Goal: Navigation & Orientation: Find specific page/section

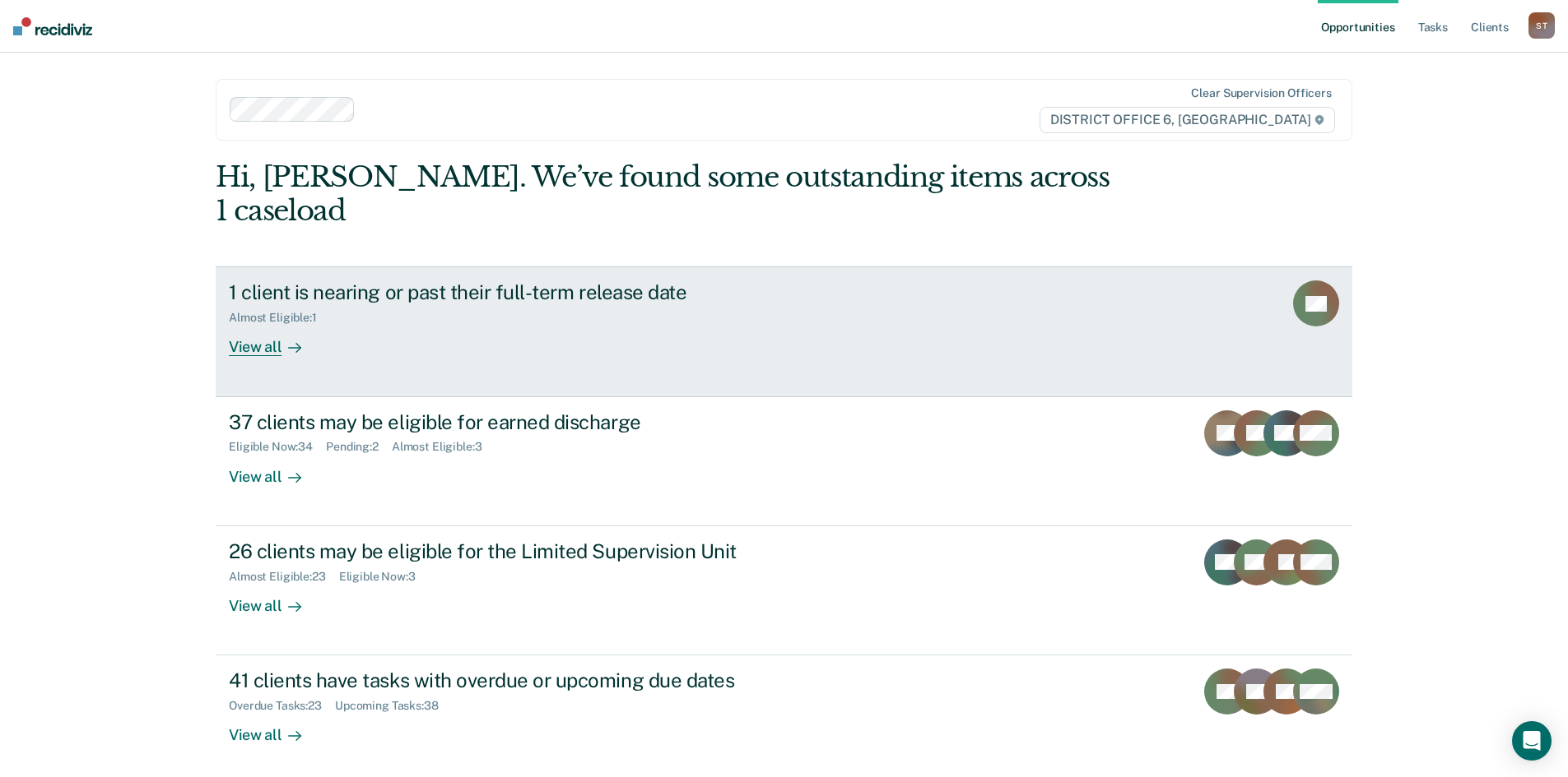
click at [989, 283] on link "1 client is nearing or past their full-term release date Almost Eligible : 1 Vi…" at bounding box center [784, 331] width 1136 height 130
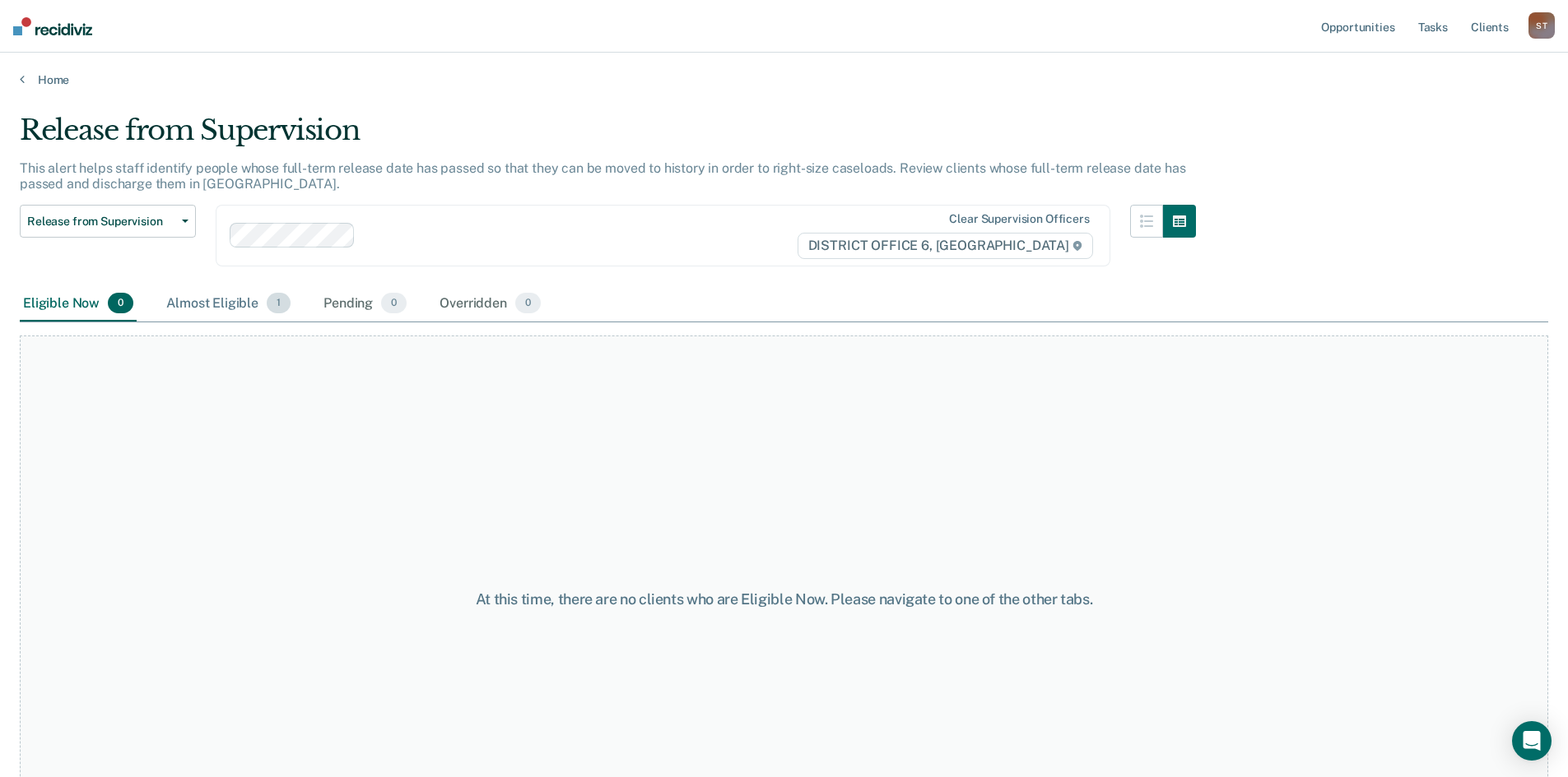
click at [206, 301] on div "Almost Eligible 1" at bounding box center [228, 304] width 131 height 37
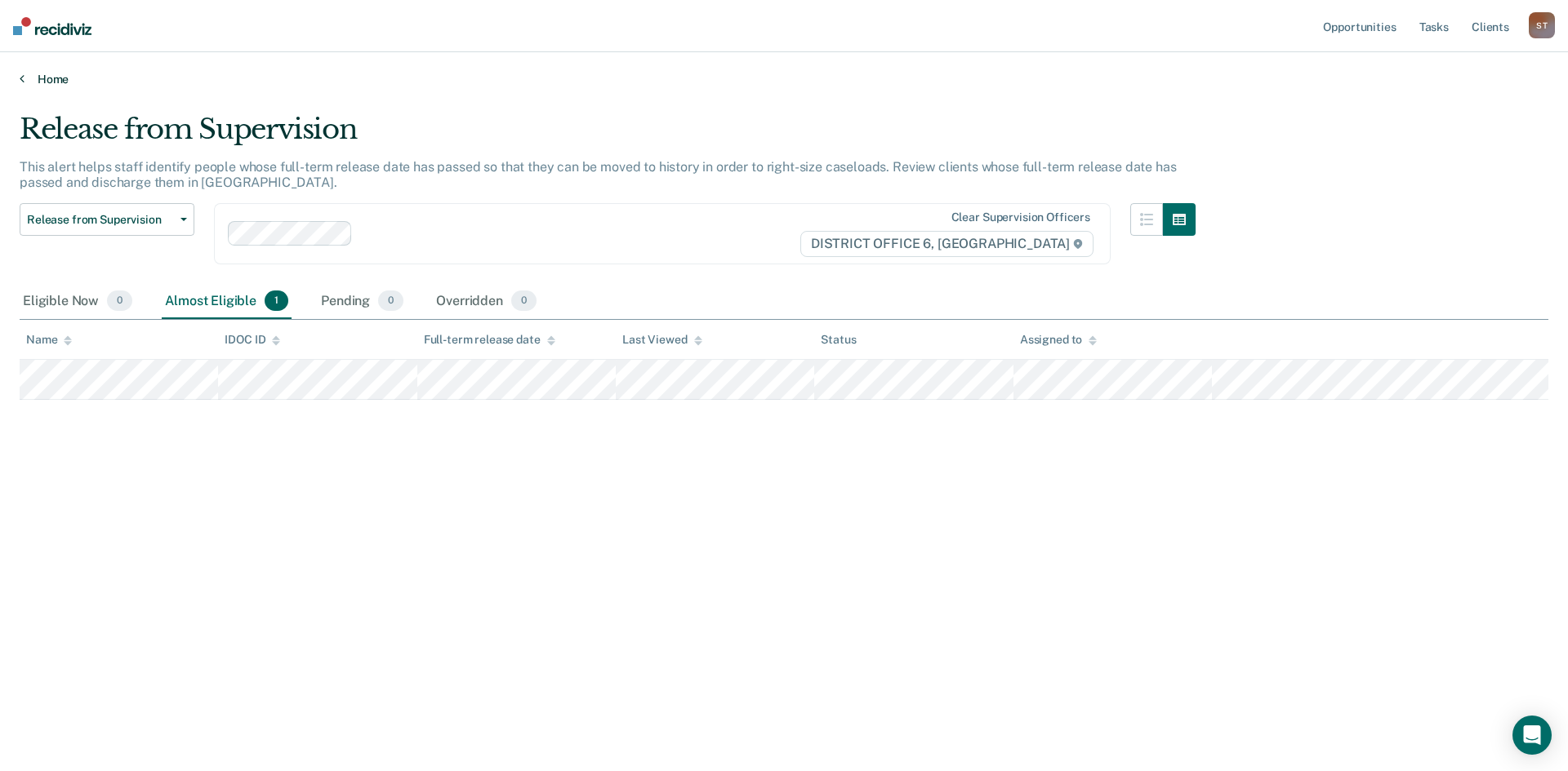
click at [26, 76] on link "Home" at bounding box center [784, 79] width 1529 height 15
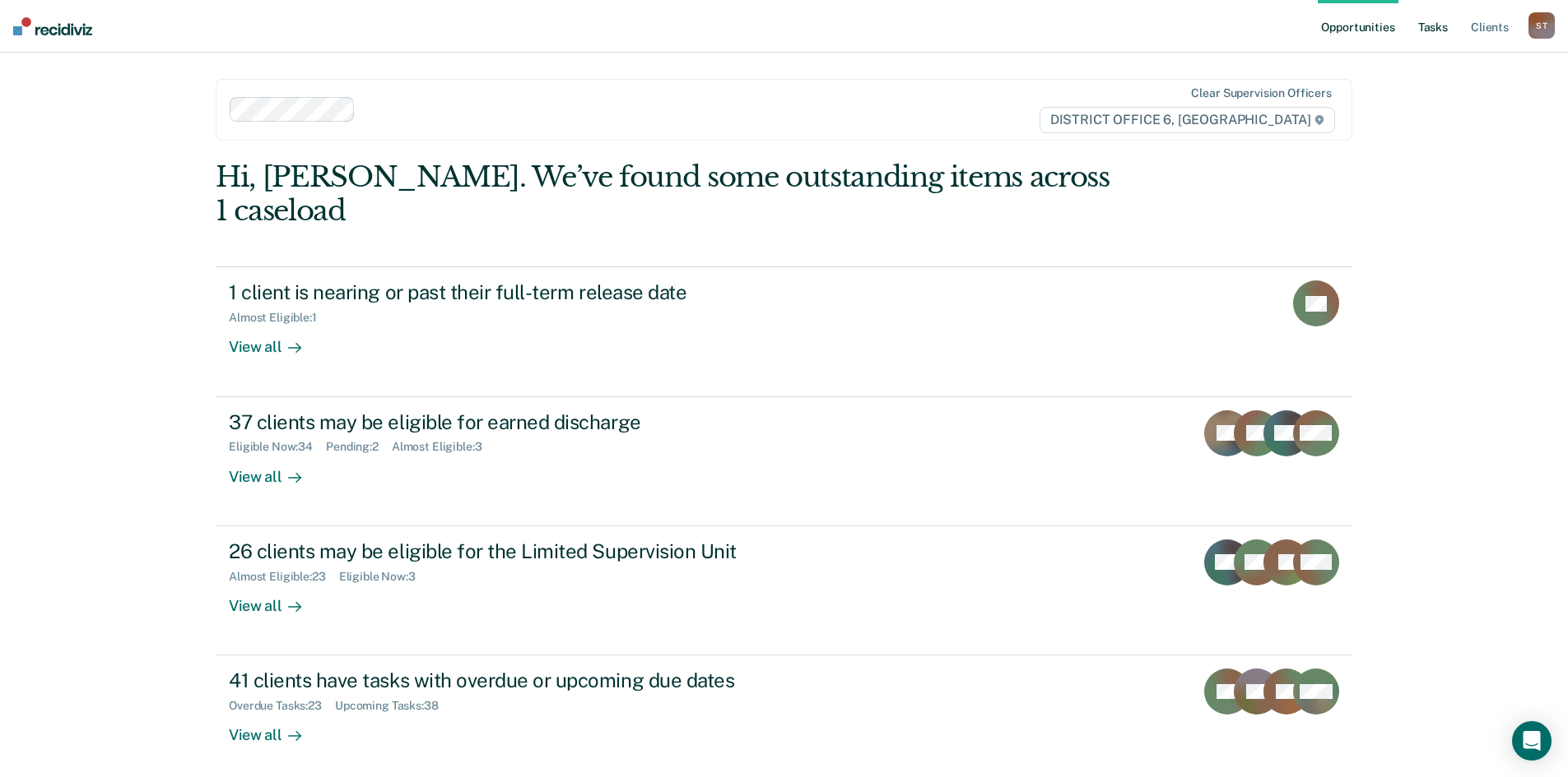
click at [1432, 24] on link "Tasks" at bounding box center [1433, 26] width 37 height 53
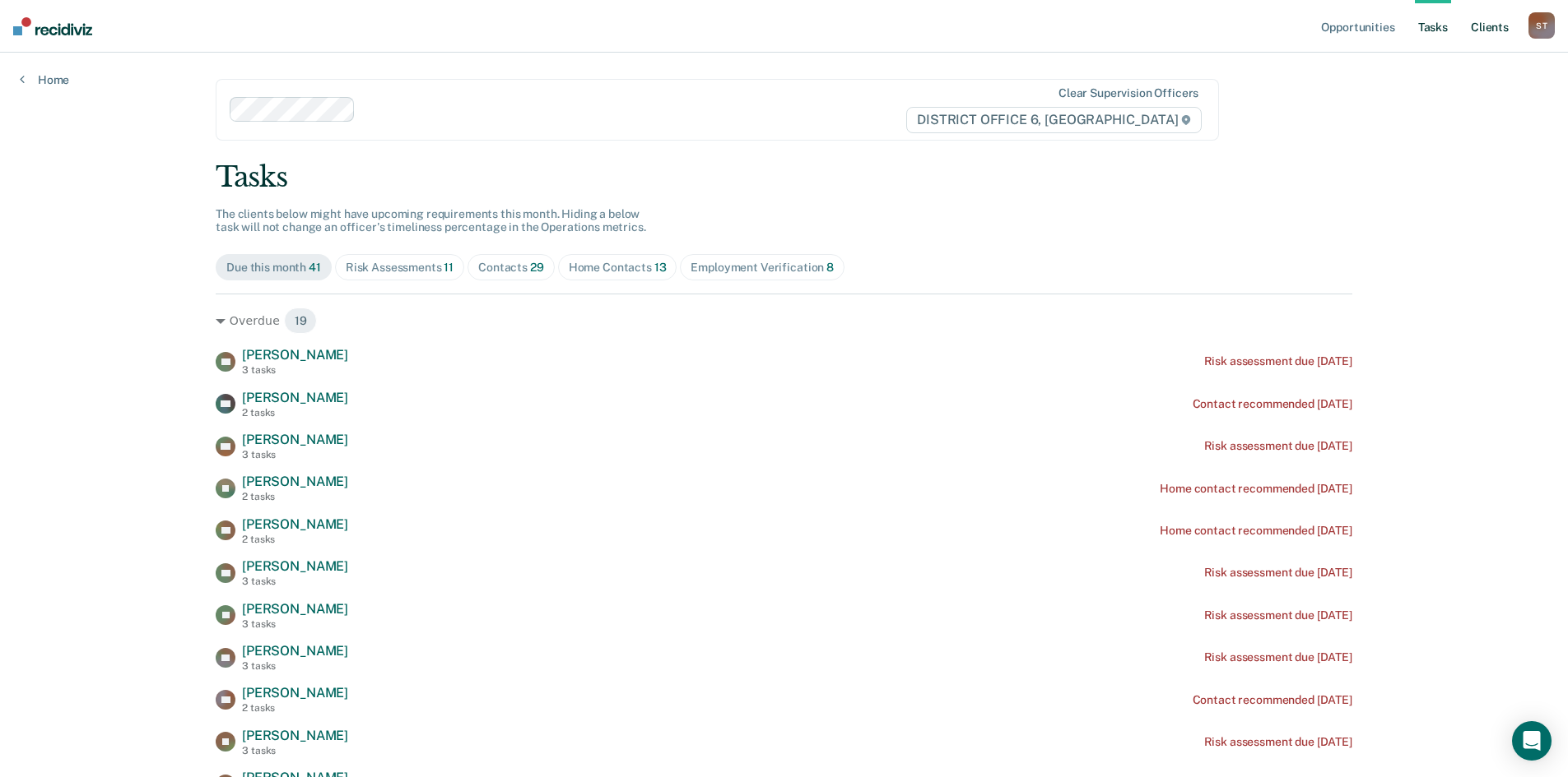
click at [1486, 23] on link "Client s" at bounding box center [1489, 26] width 44 height 53
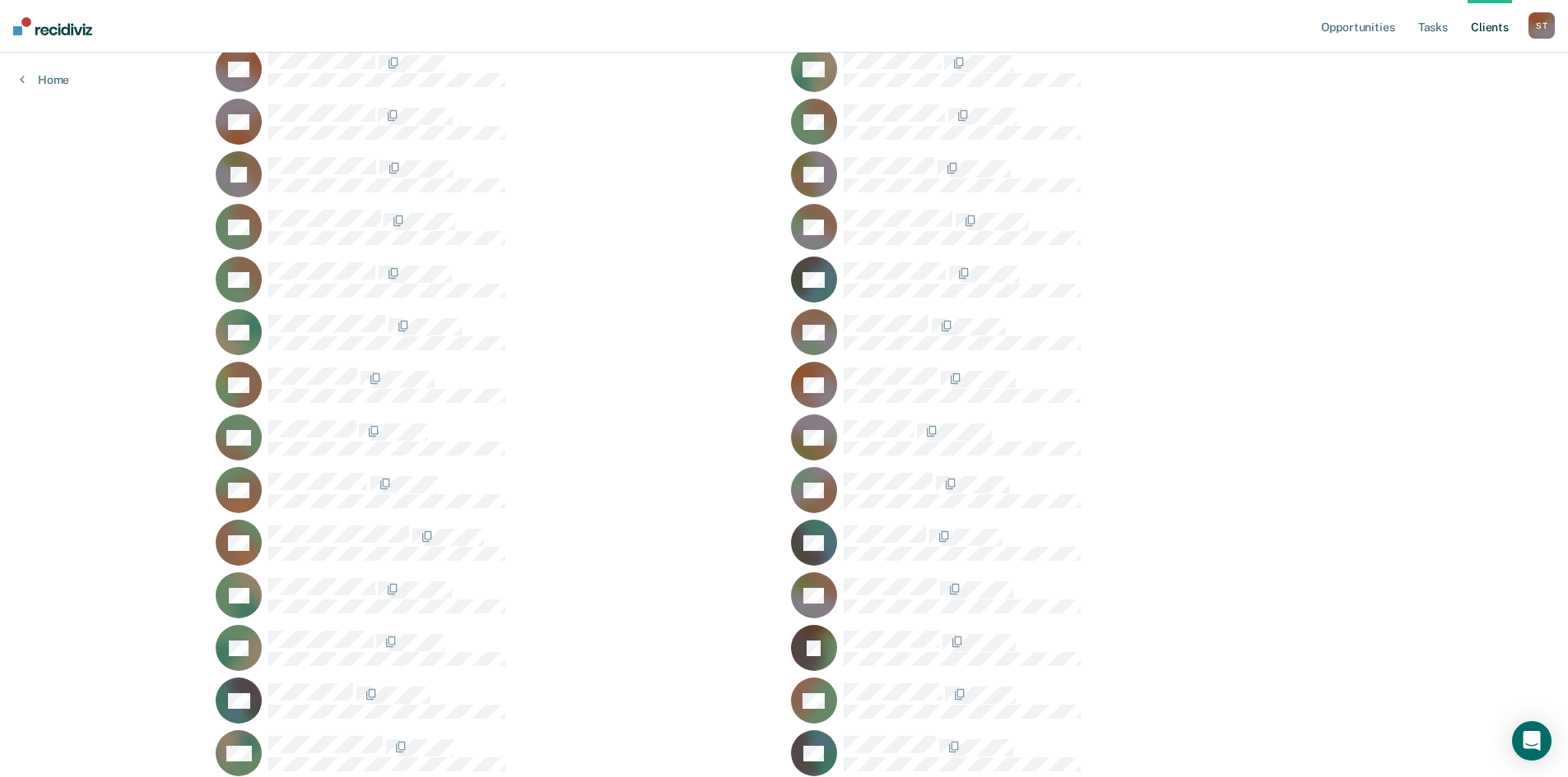
scroll to position [411, 0]
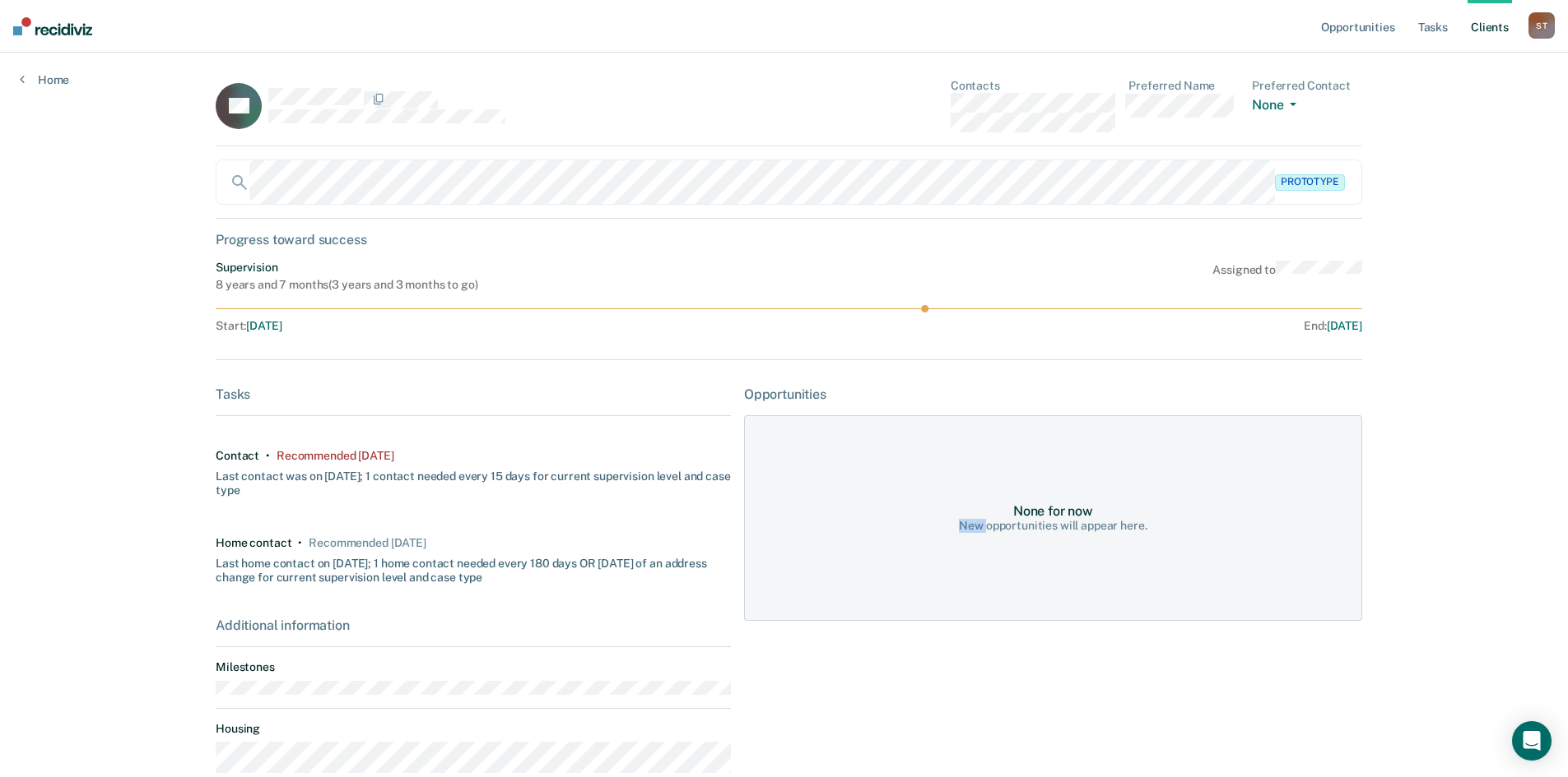
click at [871, 663] on div "Opportunities None for now New opportunities will appear here." at bounding box center [1053, 587] width 618 height 400
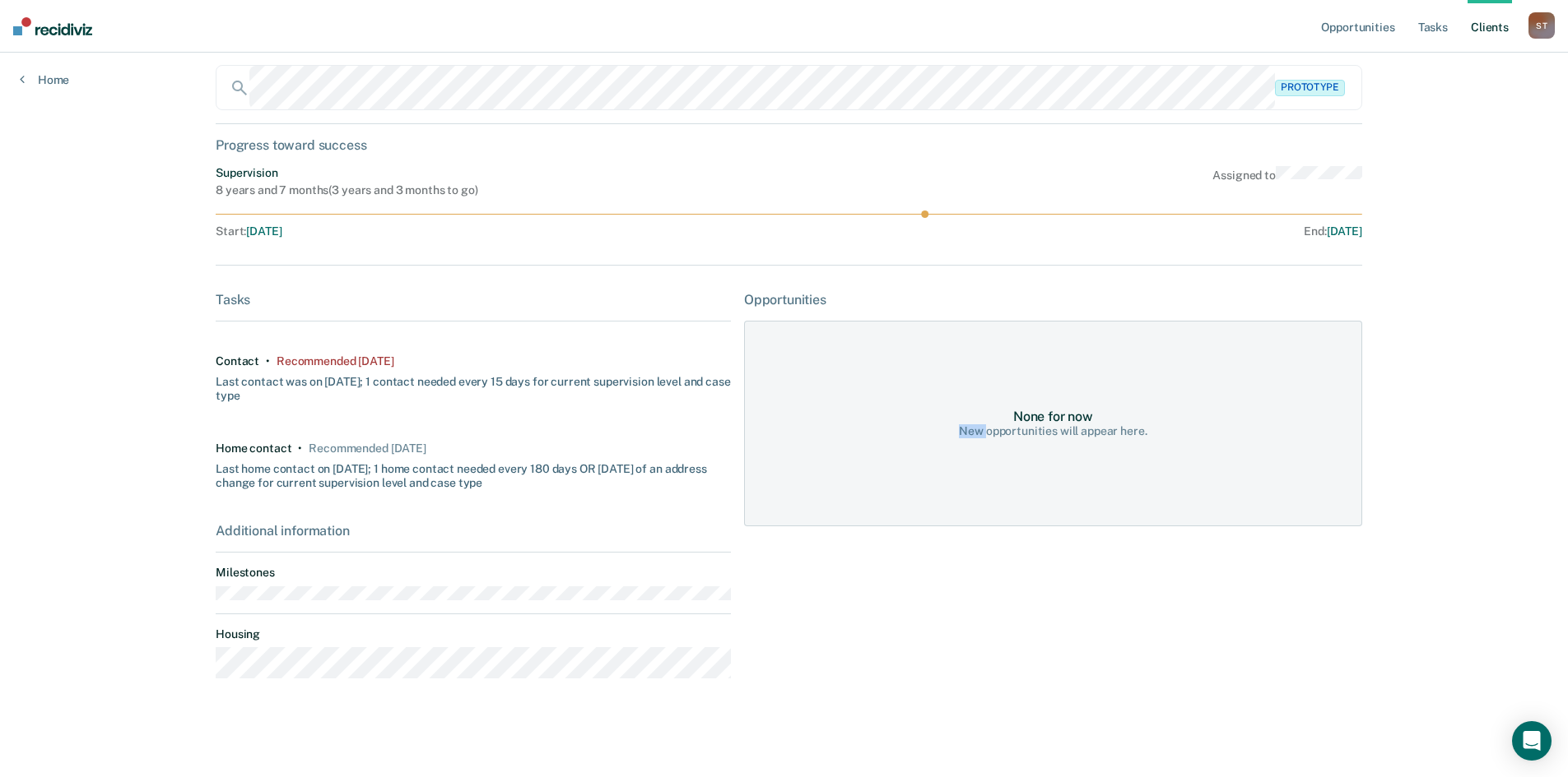
click at [899, 612] on div "Opportunities None for now New opportunities will appear here." at bounding box center [1053, 492] width 618 height 400
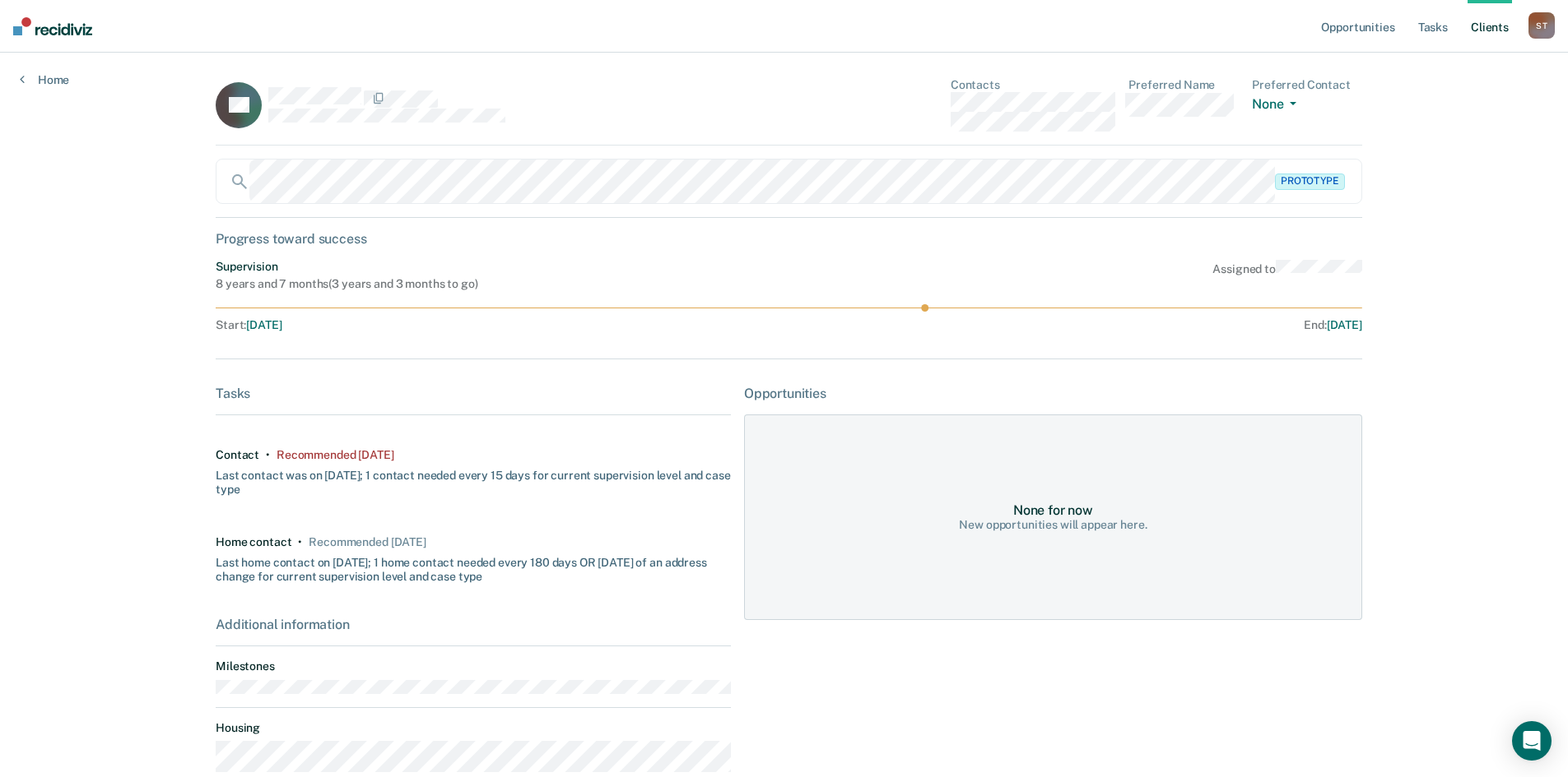
scroll to position [0, 0]
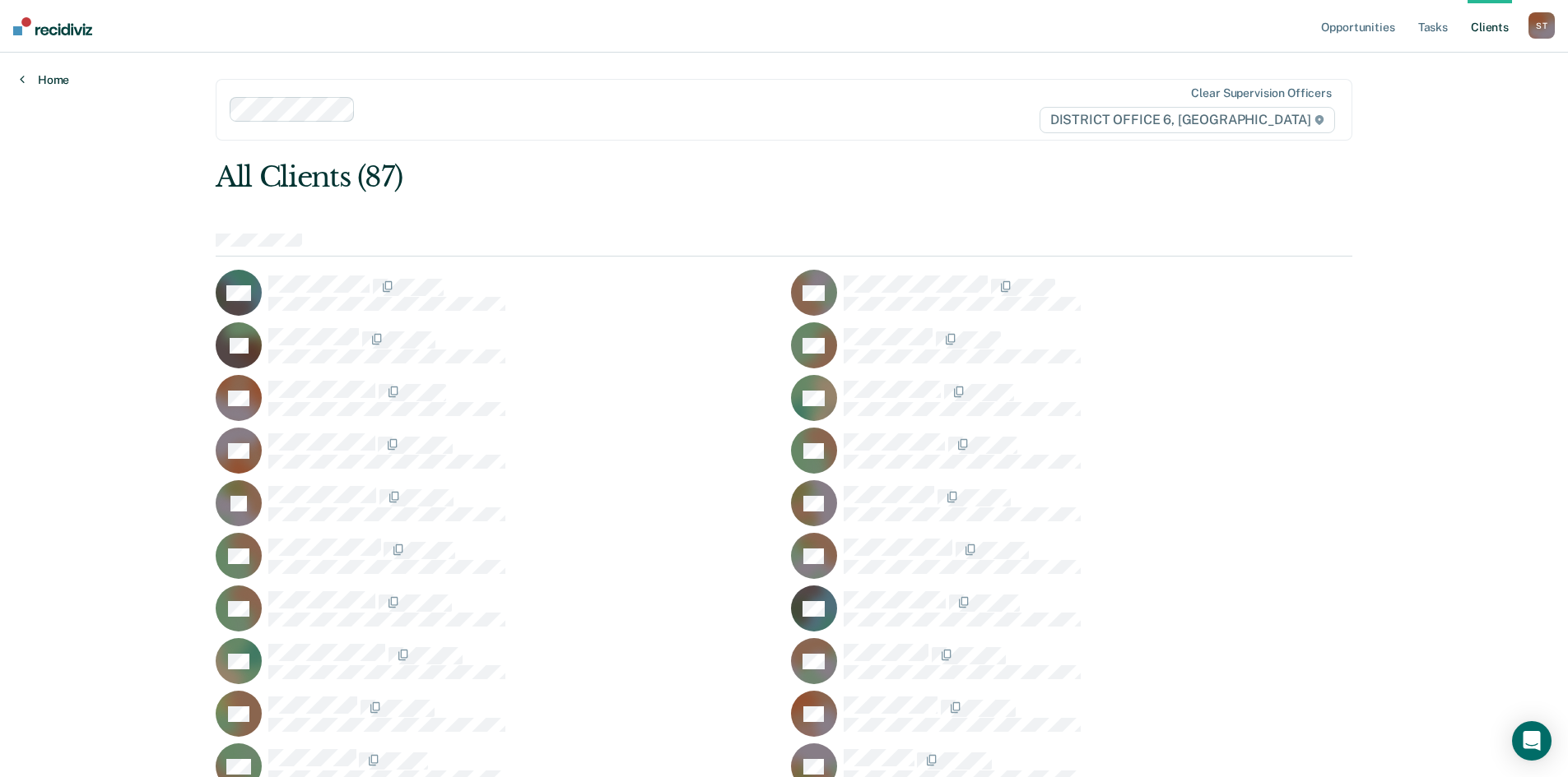
click at [20, 81] on icon at bounding box center [22, 79] width 5 height 13
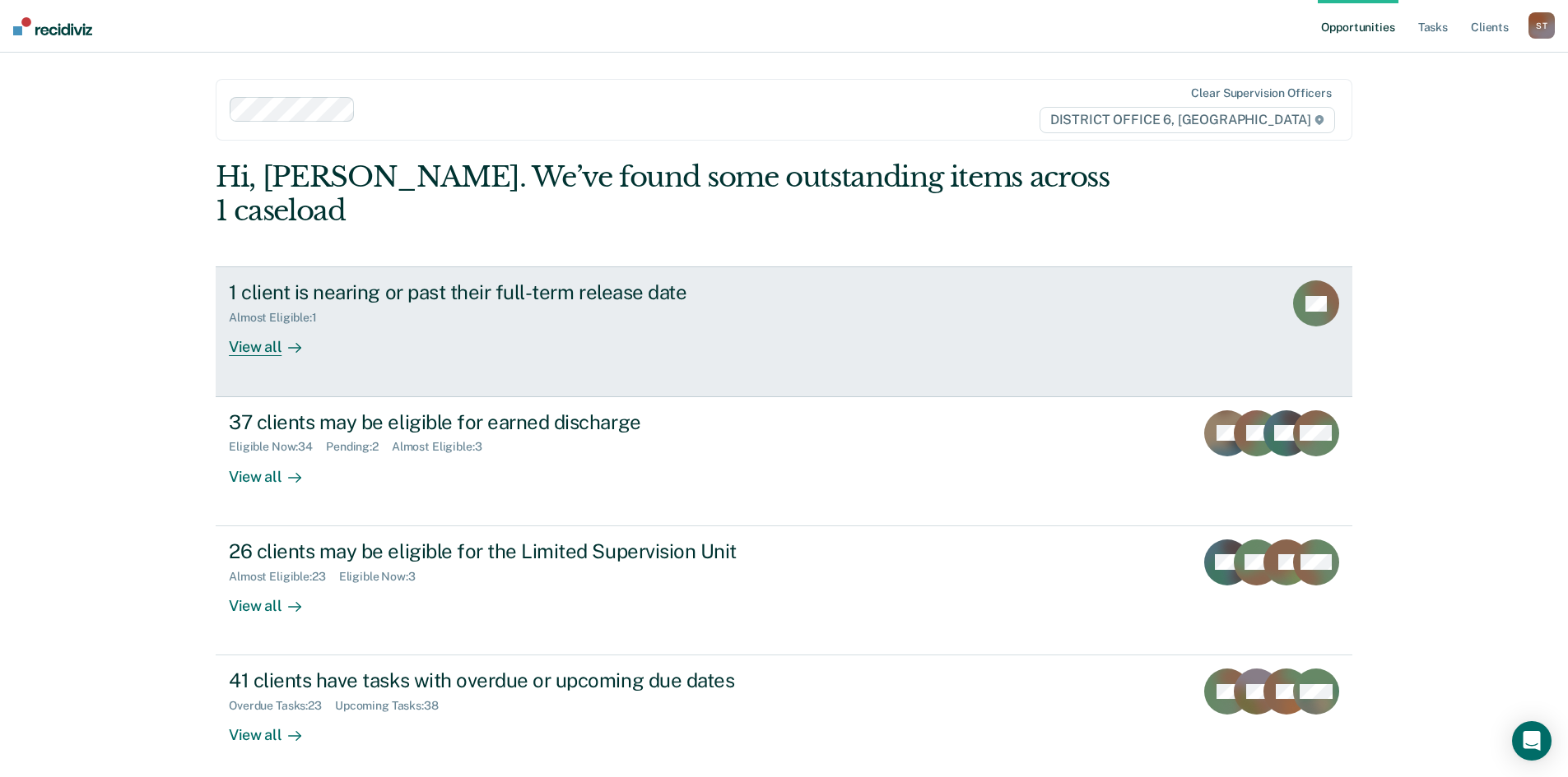
click at [422, 316] on div "1 client is nearing or past their full-term release date Almost Eligible : 1 Vi…" at bounding box center [537, 318] width 617 height 76
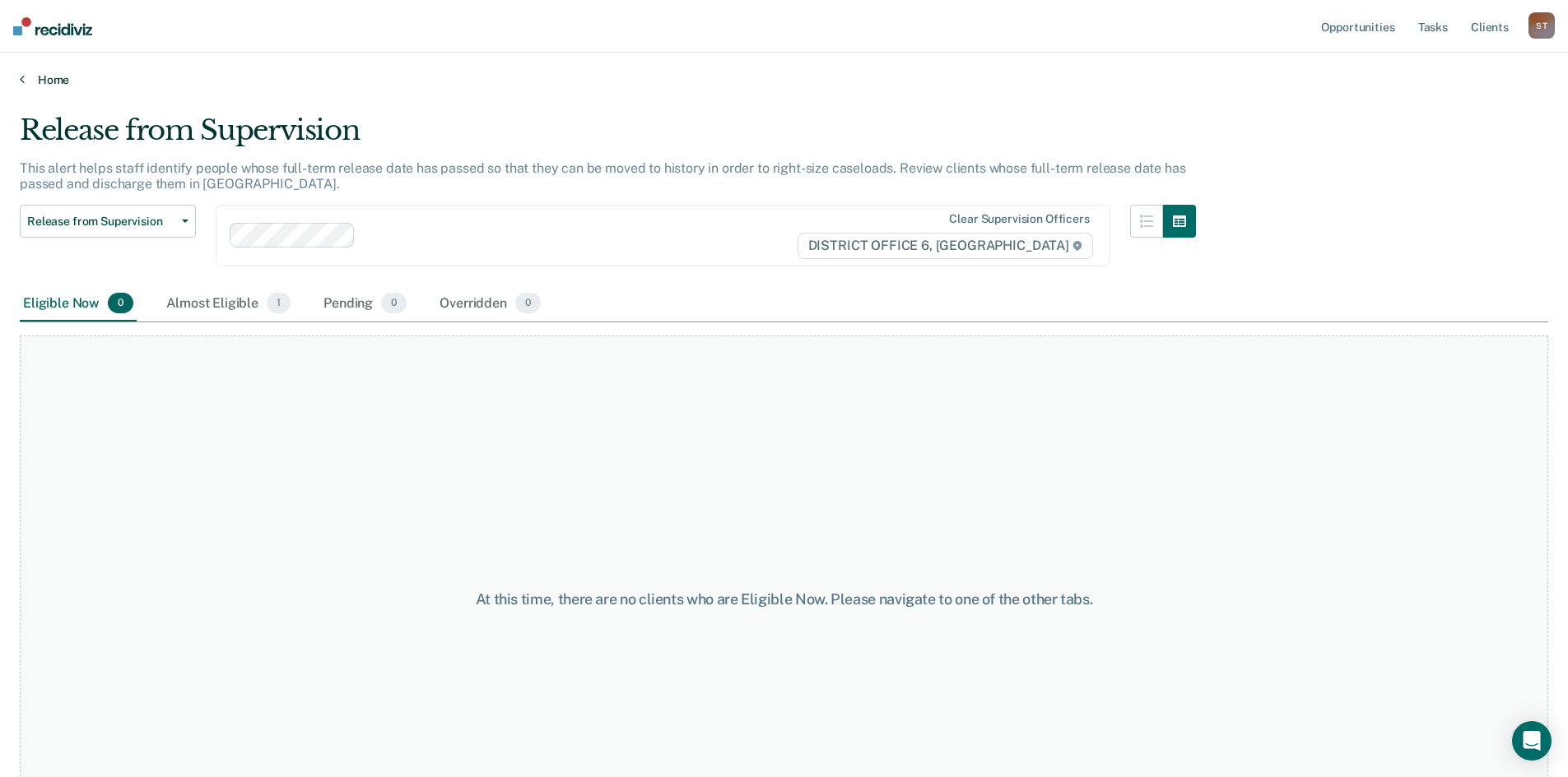
click at [22, 77] on icon at bounding box center [22, 79] width 5 height 13
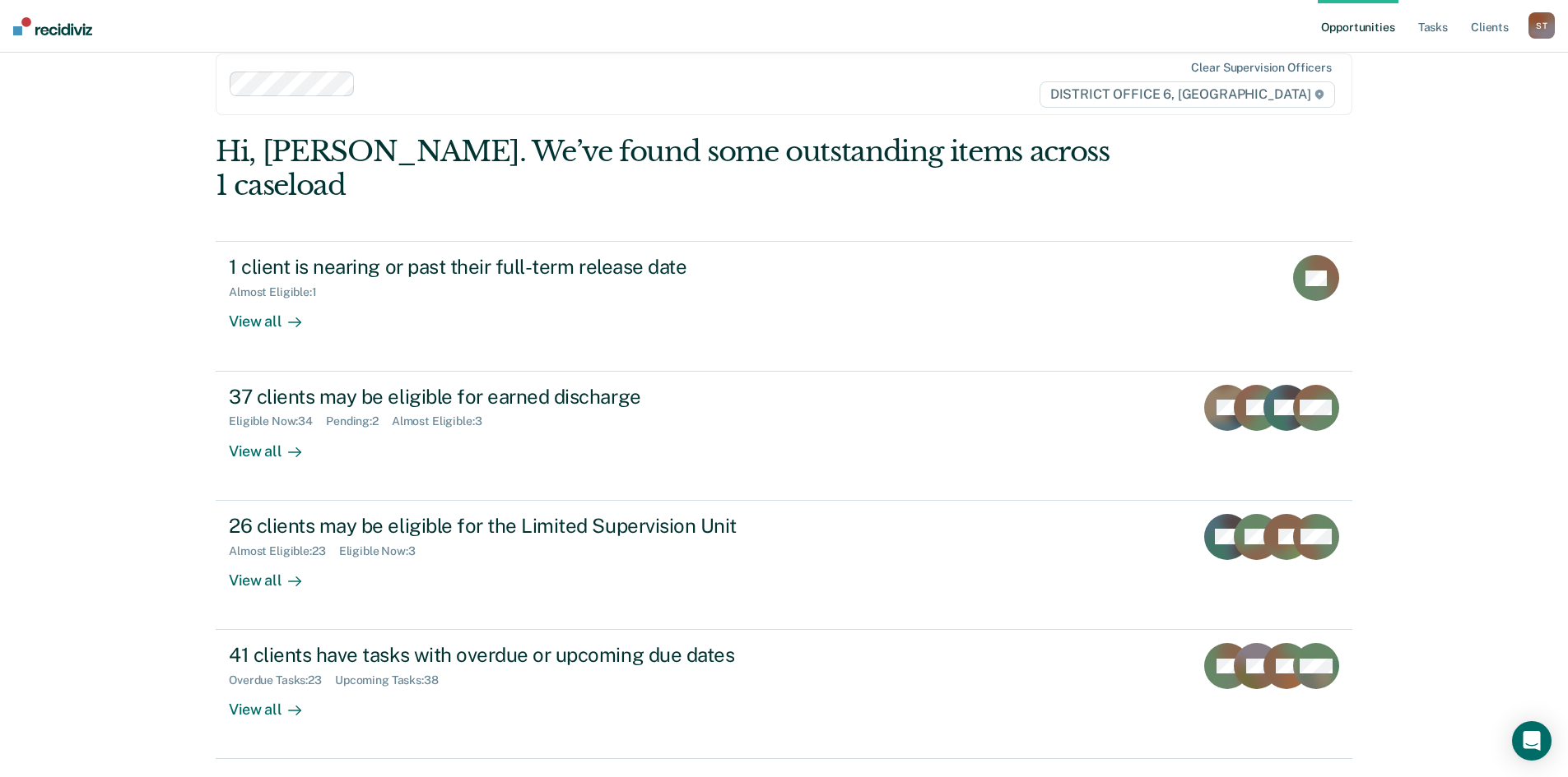
scroll to position [39, 0]
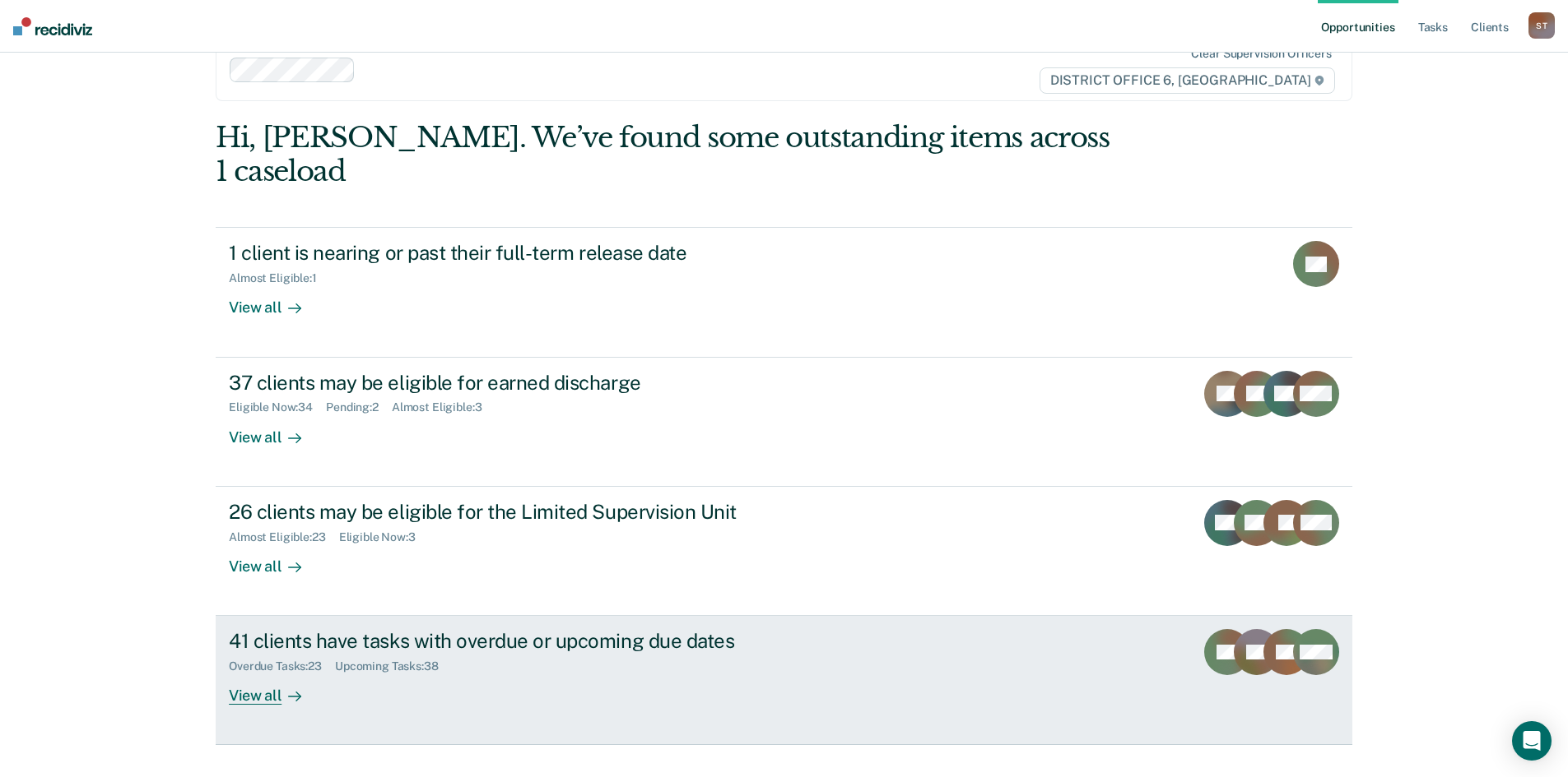
click at [452, 660] on div "Upcoming Tasks : 38" at bounding box center [393, 666] width 116 height 14
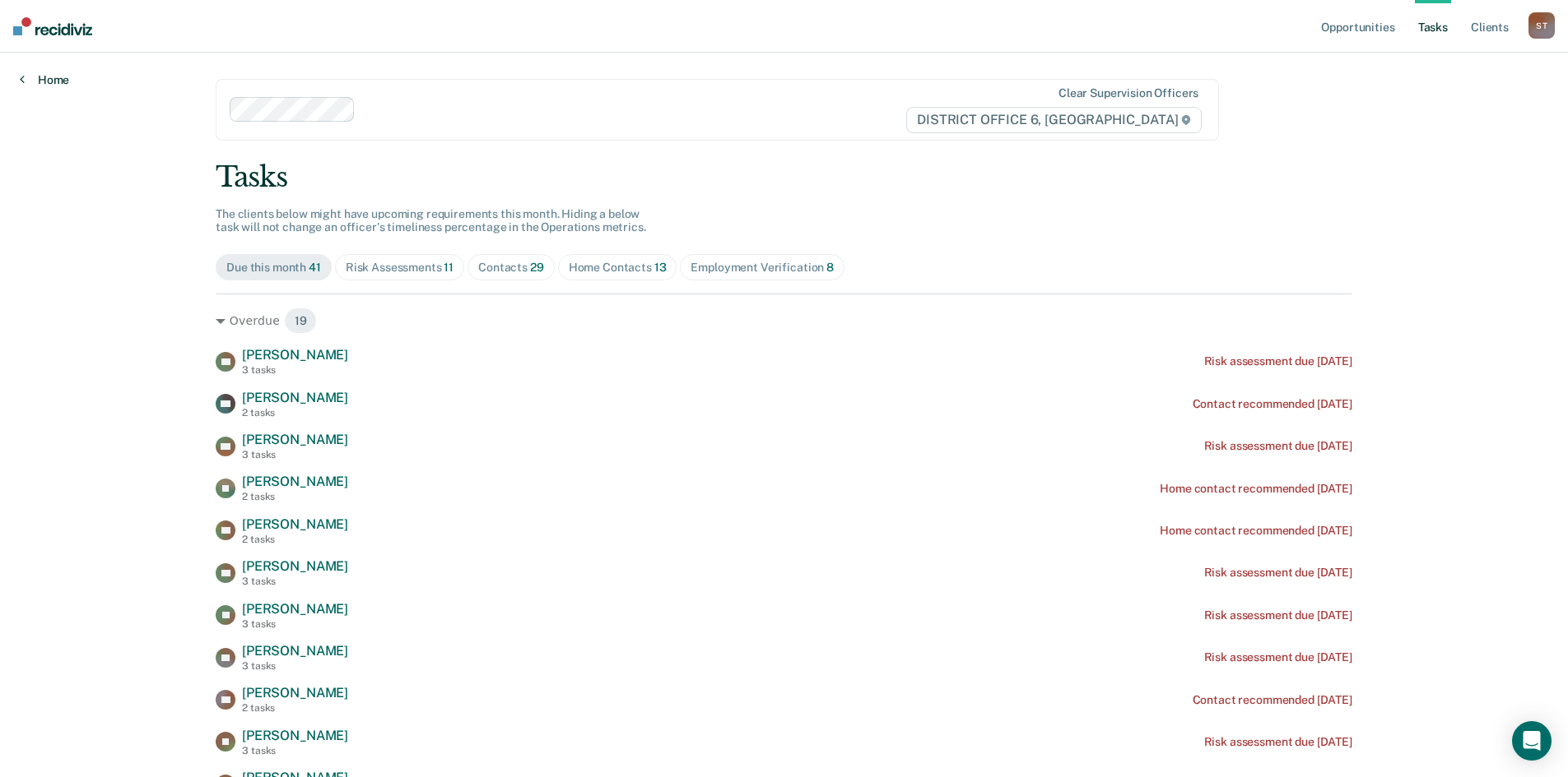
click at [23, 84] on icon at bounding box center [22, 79] width 5 height 13
